Goal: Task Accomplishment & Management: Manage account settings

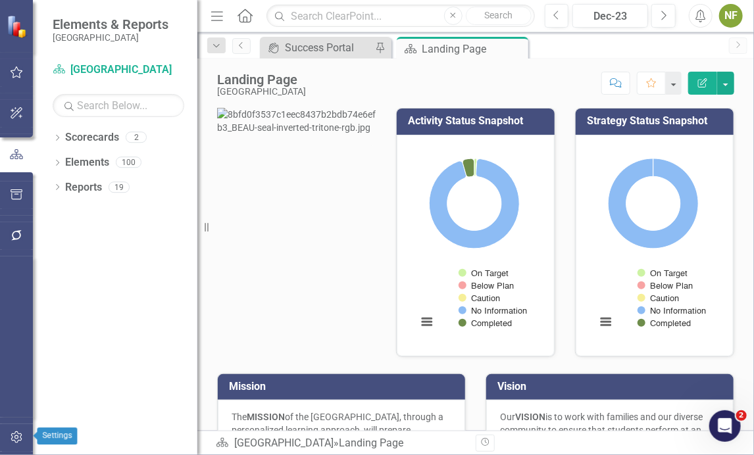
click at [12, 433] on icon "button" at bounding box center [16, 437] width 11 height 12
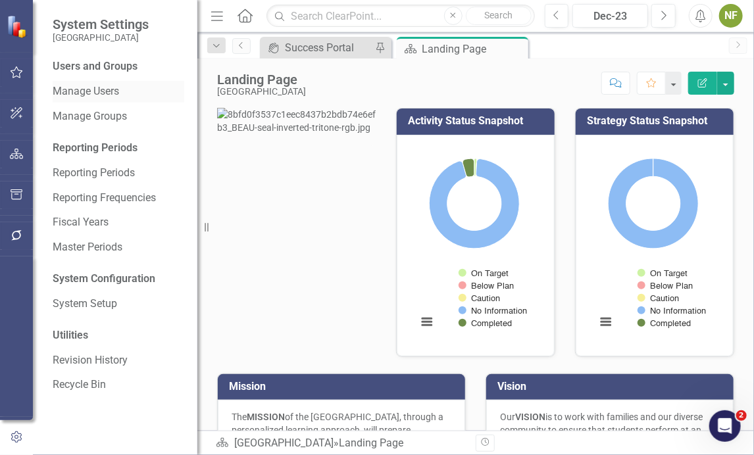
click at [83, 90] on link "Manage Users" at bounding box center [119, 91] width 132 height 15
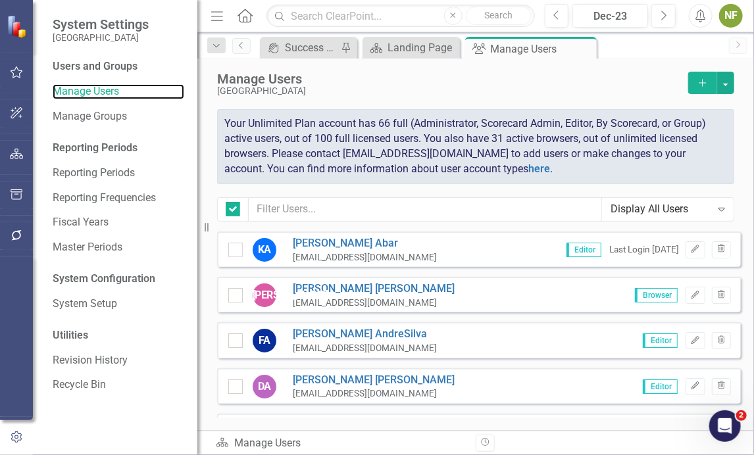
checkbox input "false"
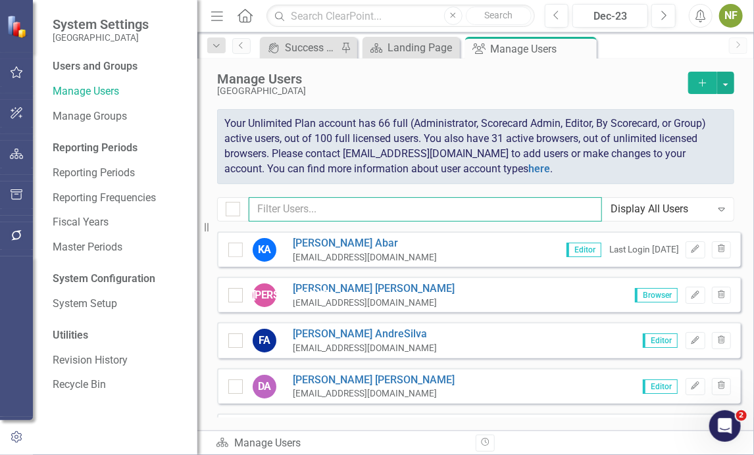
click at [314, 206] on input "text" at bounding box center [425, 209] width 353 height 24
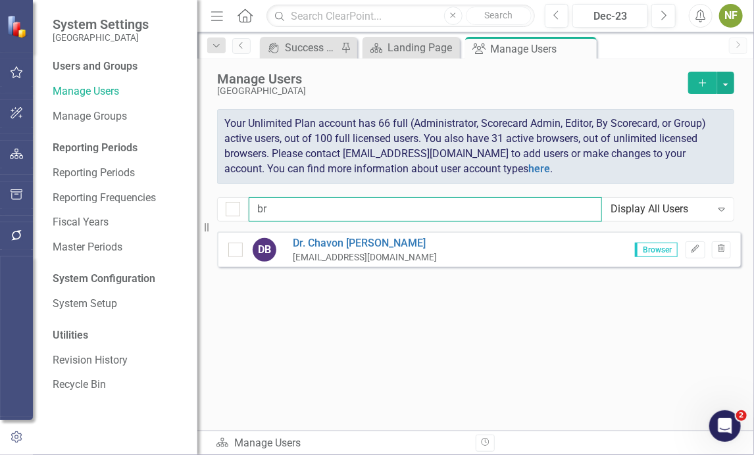
type input "b"
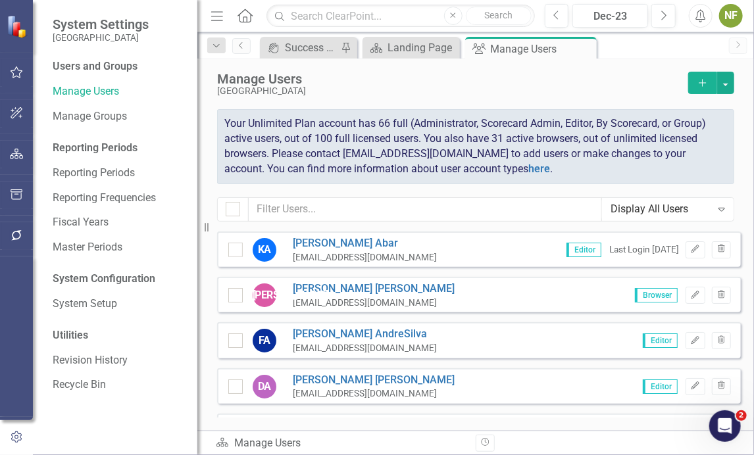
click at [691, 47] on div "icon.portal Success Portal Pin Scorecard Landing Page Close Group Manage Users …" at bounding box center [489, 47] width 465 height 21
click at [697, 86] on icon "Add" at bounding box center [702, 82] width 12 height 9
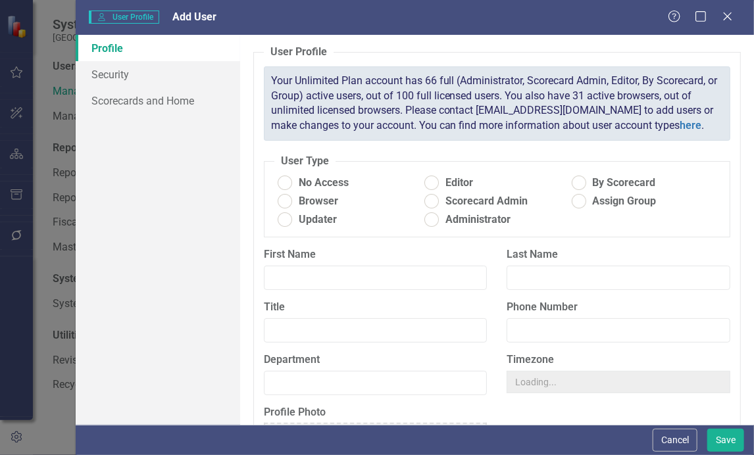
radio input "true"
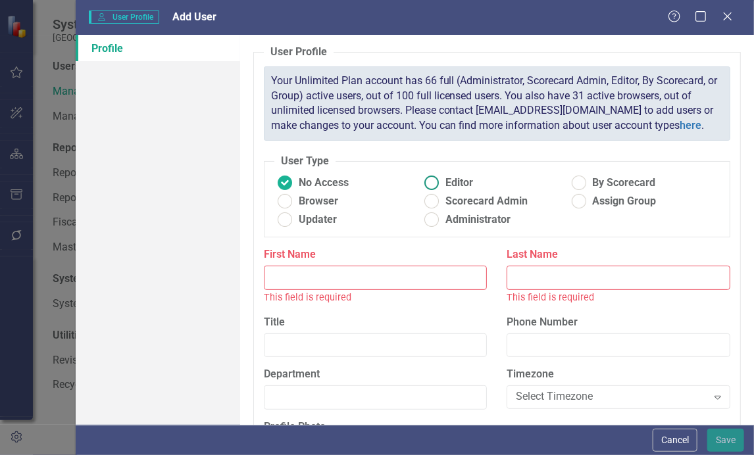
click at [438, 180] on ins at bounding box center [431, 183] width 20 height 20
click at [438, 180] on input "Editor" at bounding box center [431, 183] width 20 height 20
radio input "true"
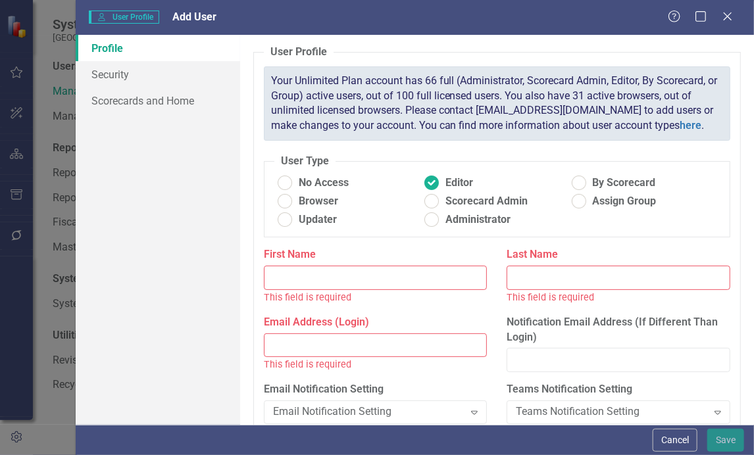
click at [387, 345] on input "Email Address (Login)" at bounding box center [376, 345] width 224 height 24
paste input "[EMAIL_ADDRESS][DOMAIN_NAME]"
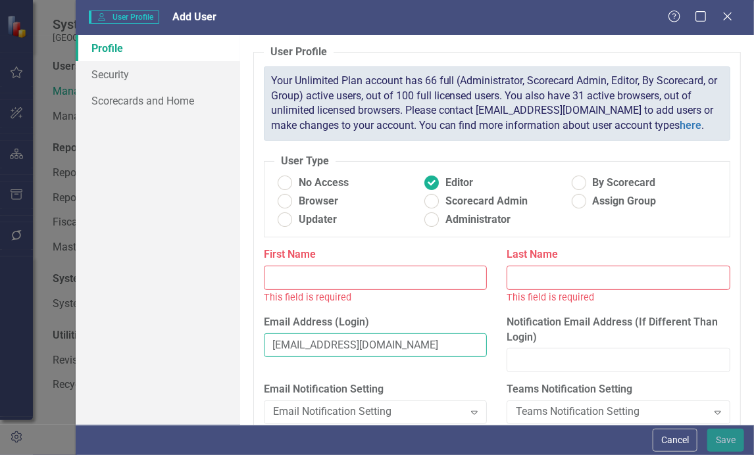
type input "[EMAIL_ADDRESS][DOMAIN_NAME]"
click at [592, 273] on input "Last Name" at bounding box center [618, 278] width 224 height 24
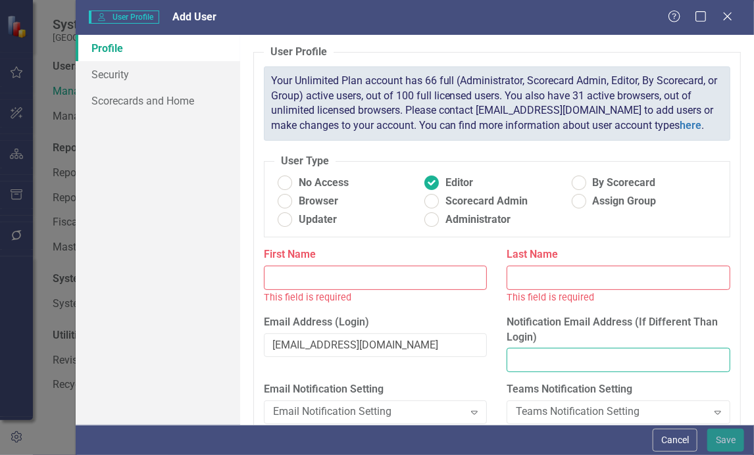
click at [527, 360] on input "Notification Email Address (If Different Than Login)" at bounding box center [618, 360] width 224 height 24
paste input "[PERSON_NAME][EMAIL_ADDRESS][DOMAIN_NAME]"
type input "[PERSON_NAME][EMAIL_ADDRESS][DOMAIN_NAME]"
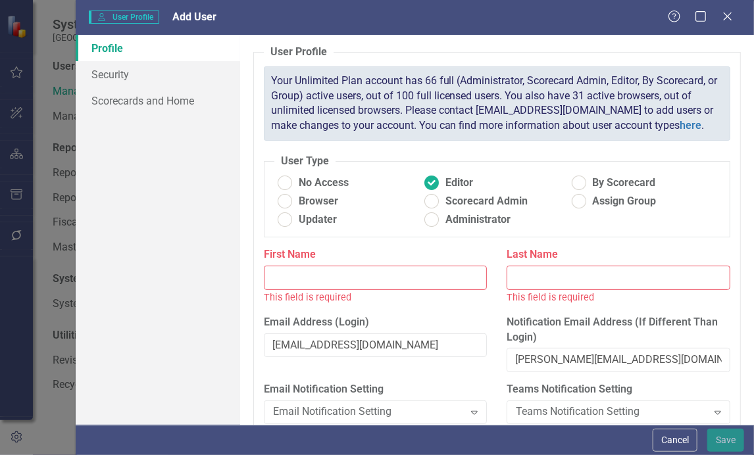
click at [537, 277] on input "Last Name" at bounding box center [618, 278] width 224 height 24
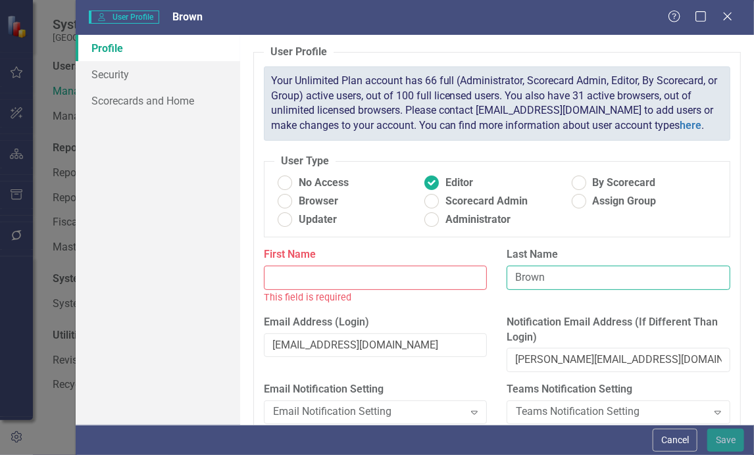
type input "Brown"
click at [358, 269] on input "First Name" at bounding box center [376, 278] width 224 height 24
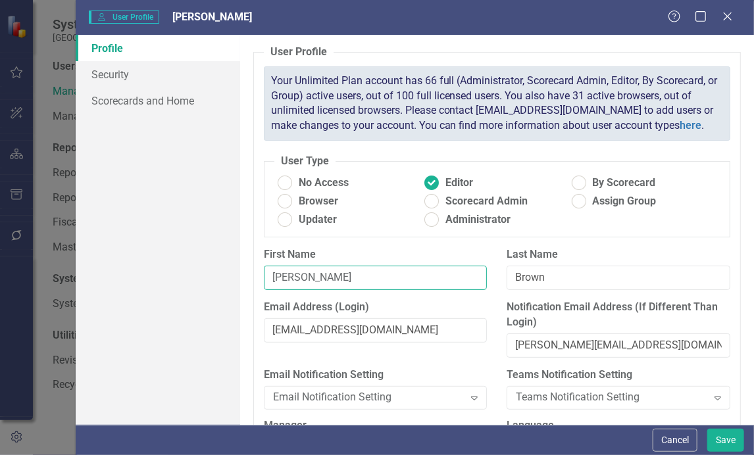
type input "[PERSON_NAME]"
click at [113, 78] on link "Security" at bounding box center [158, 74] width 164 height 26
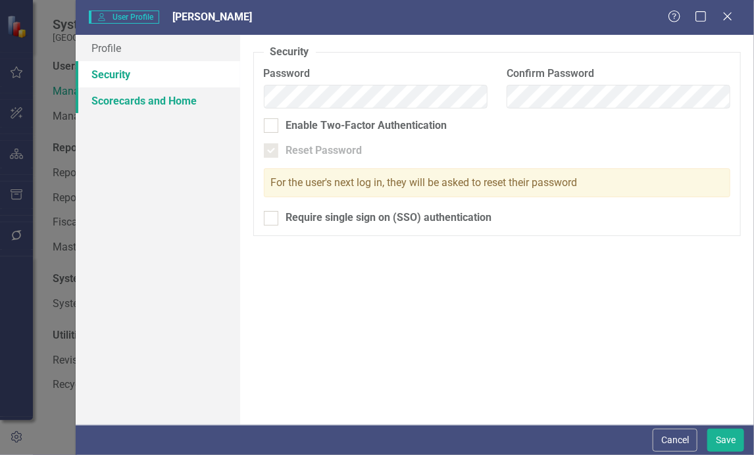
click at [118, 96] on link "Scorecards and Home" at bounding box center [158, 100] width 164 height 26
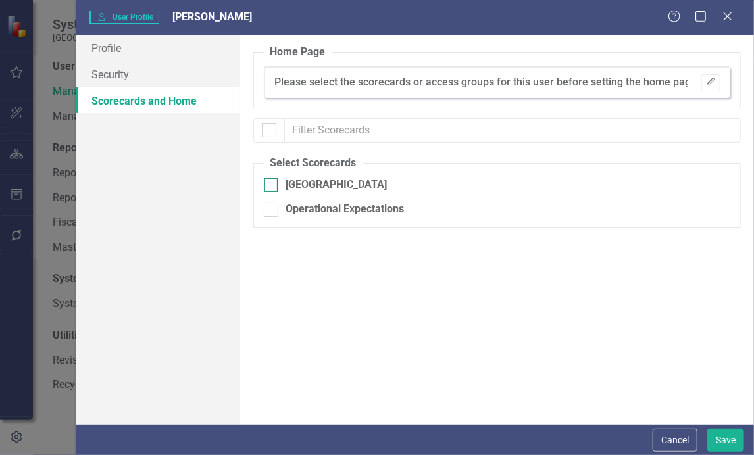
click at [273, 184] on div at bounding box center [271, 185] width 14 height 14
click at [272, 184] on input "[GEOGRAPHIC_DATA]" at bounding box center [268, 182] width 9 height 9
checkbox input "true"
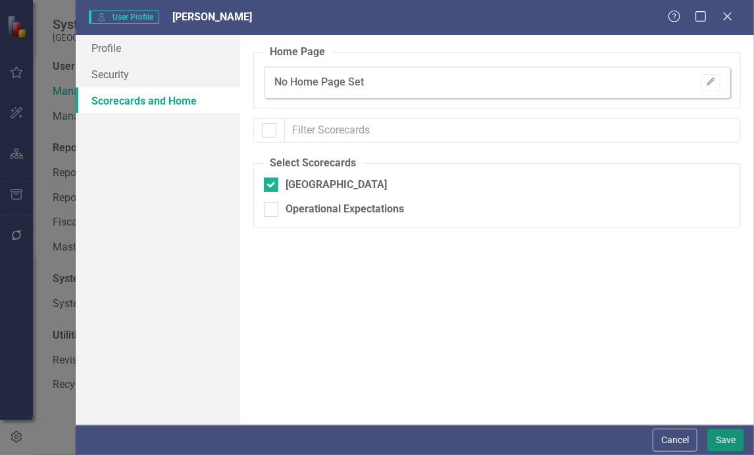
click at [723, 439] on button "Save" at bounding box center [725, 440] width 37 height 23
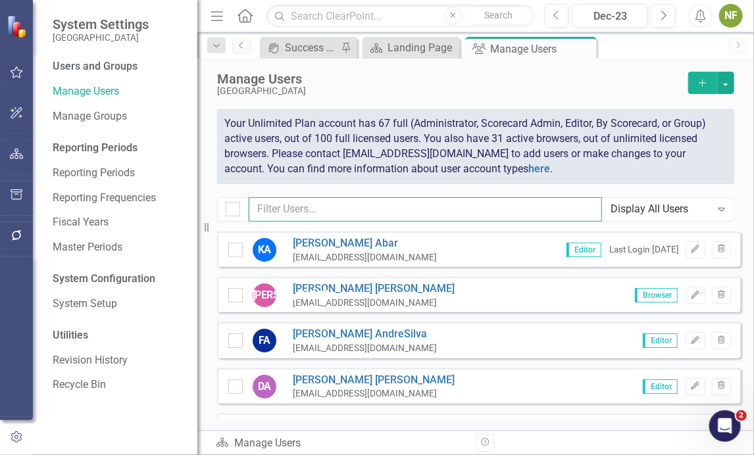
click at [302, 209] on input "text" at bounding box center [425, 209] width 353 height 24
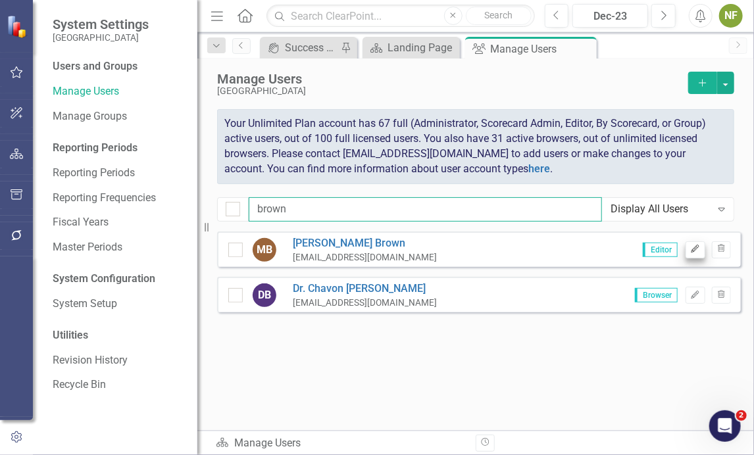
type input "brown"
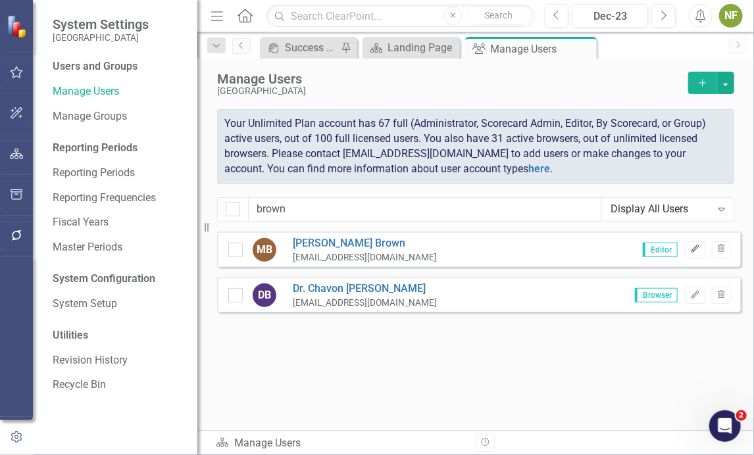
click at [694, 252] on icon "Edit" at bounding box center [695, 249] width 10 height 8
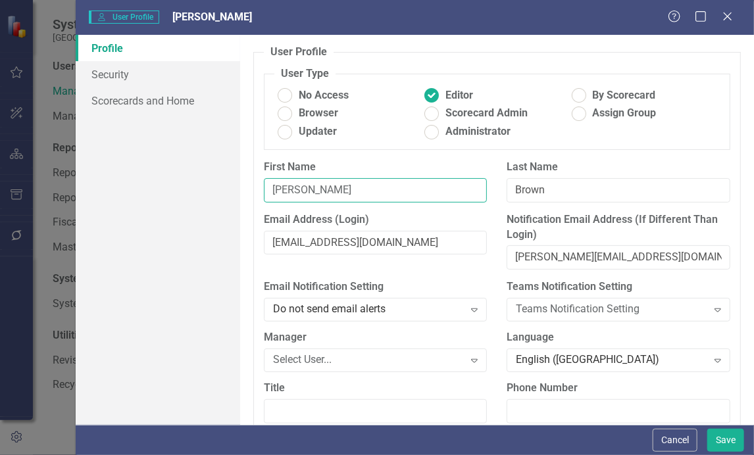
click at [274, 192] on input "[PERSON_NAME]" at bounding box center [376, 190] width 224 height 24
type input "Dr. [PERSON_NAME]"
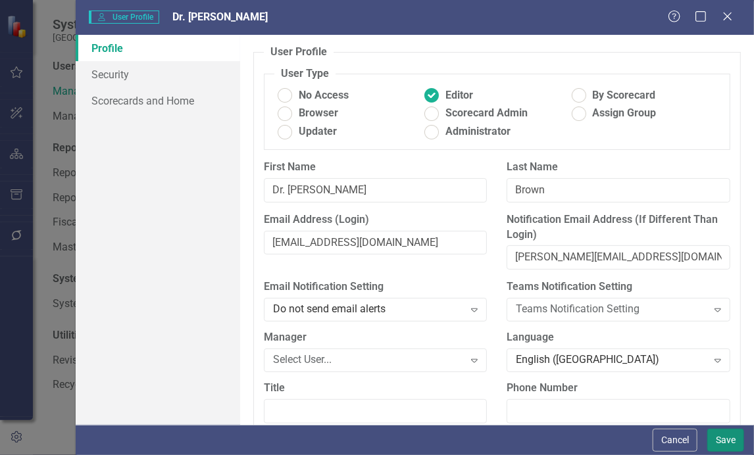
click at [729, 441] on button "Save" at bounding box center [725, 440] width 37 height 23
